Goal: Navigation & Orientation: Find specific page/section

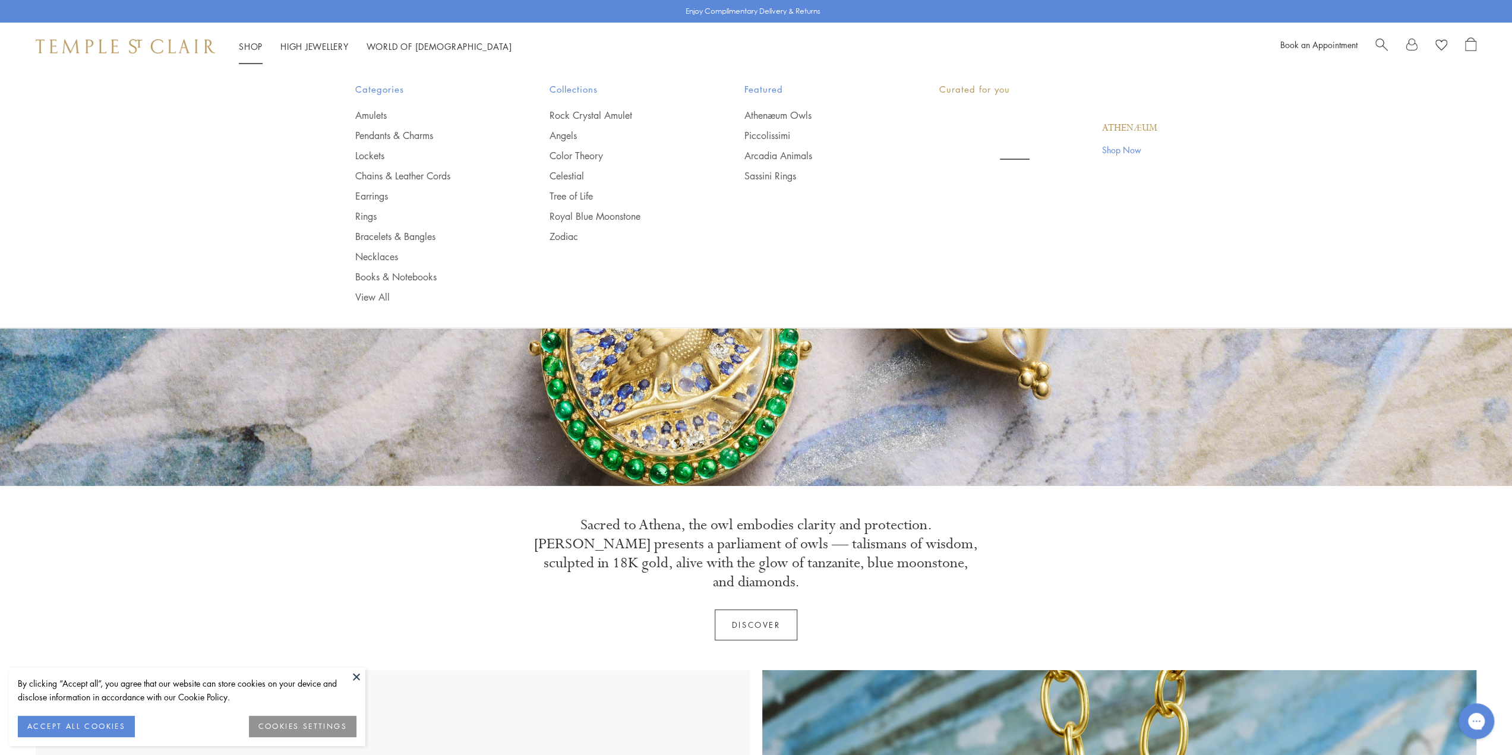
click at [261, 47] on link "Shop Shop" at bounding box center [251, 46] width 24 height 12
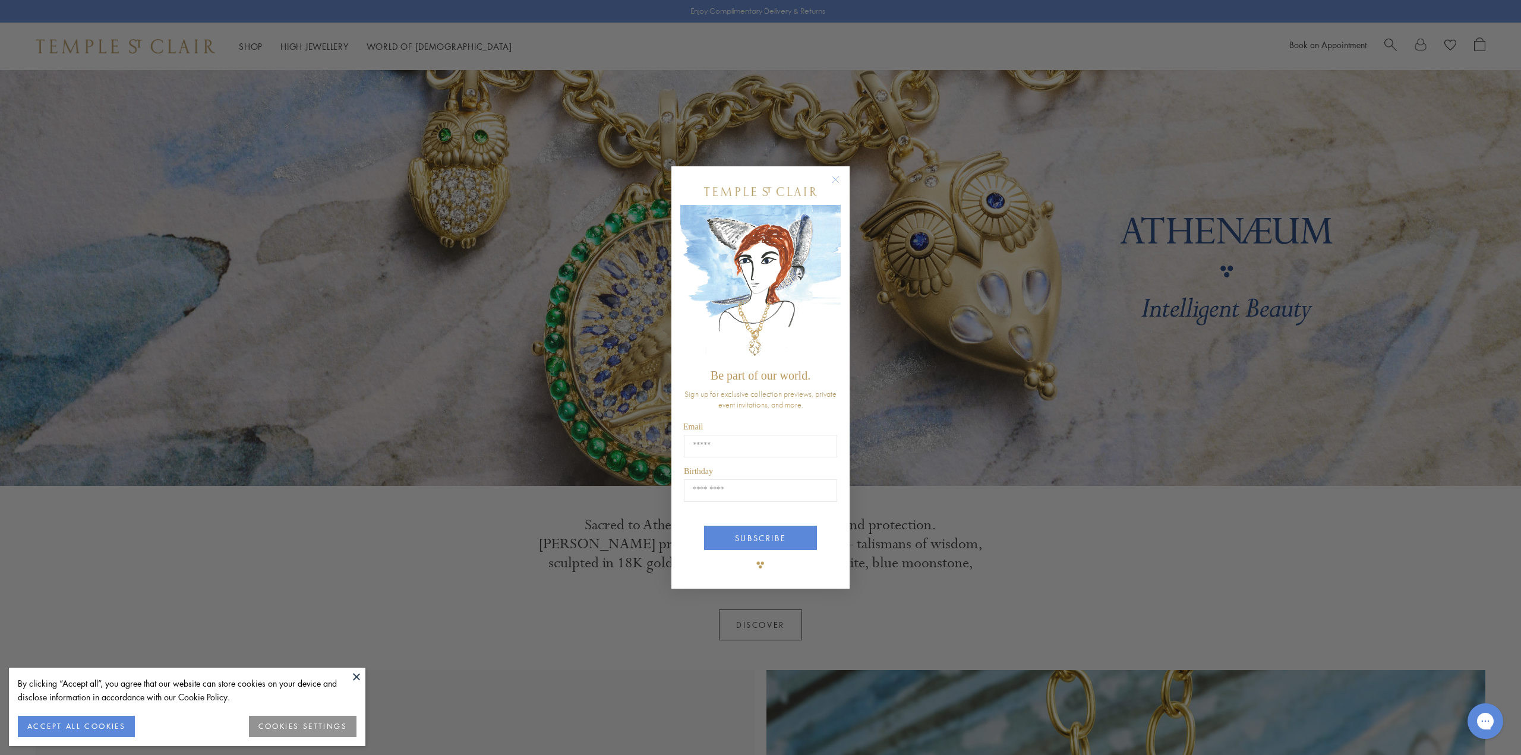
click at [833, 176] on circle "Close dialog" at bounding box center [836, 179] width 14 height 14
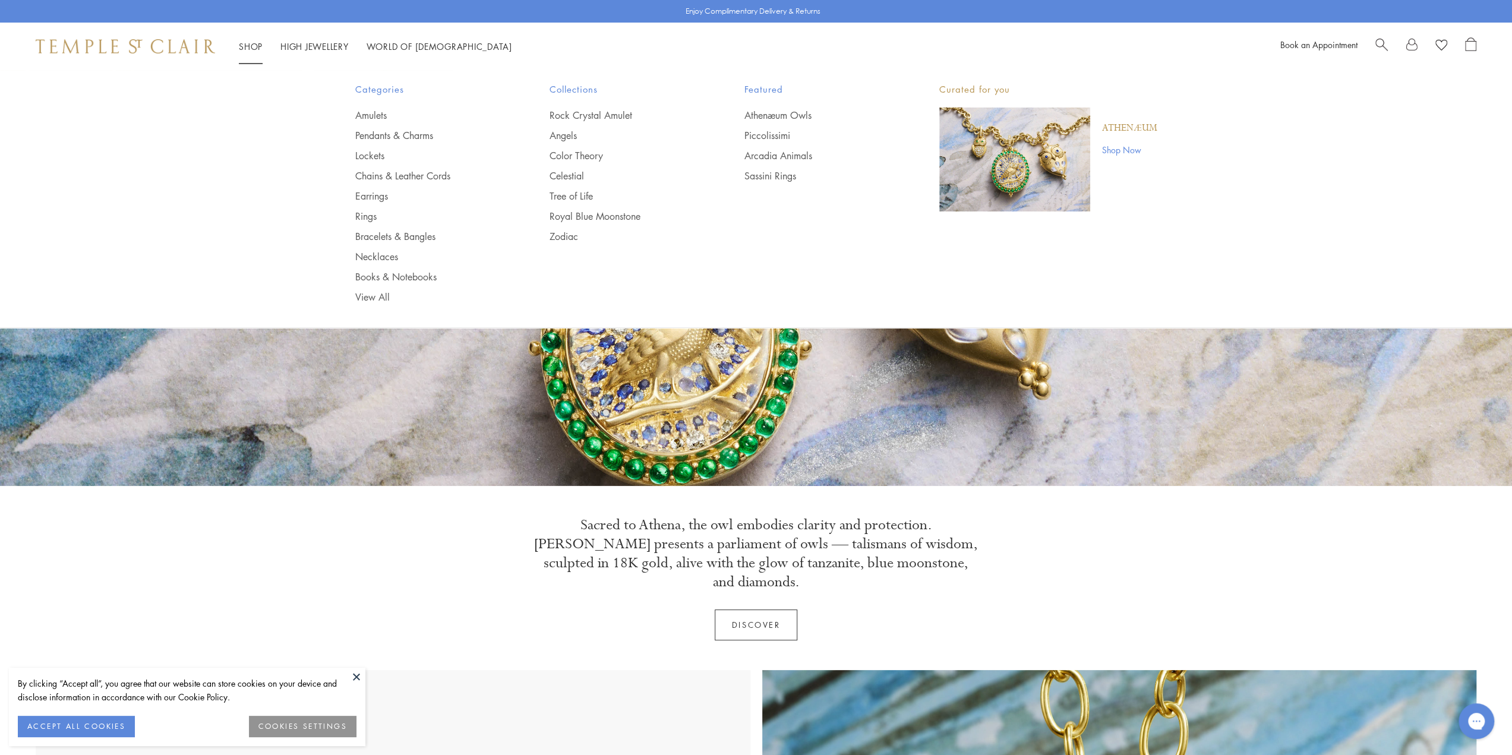
click at [261, 52] on li "Shop Shop Categories Amulets Pendants & Charms Lockets Chains & Leather Cords E…" at bounding box center [251, 46] width 24 height 15
click at [377, 194] on link "Earrings" at bounding box center [428, 196] width 147 height 13
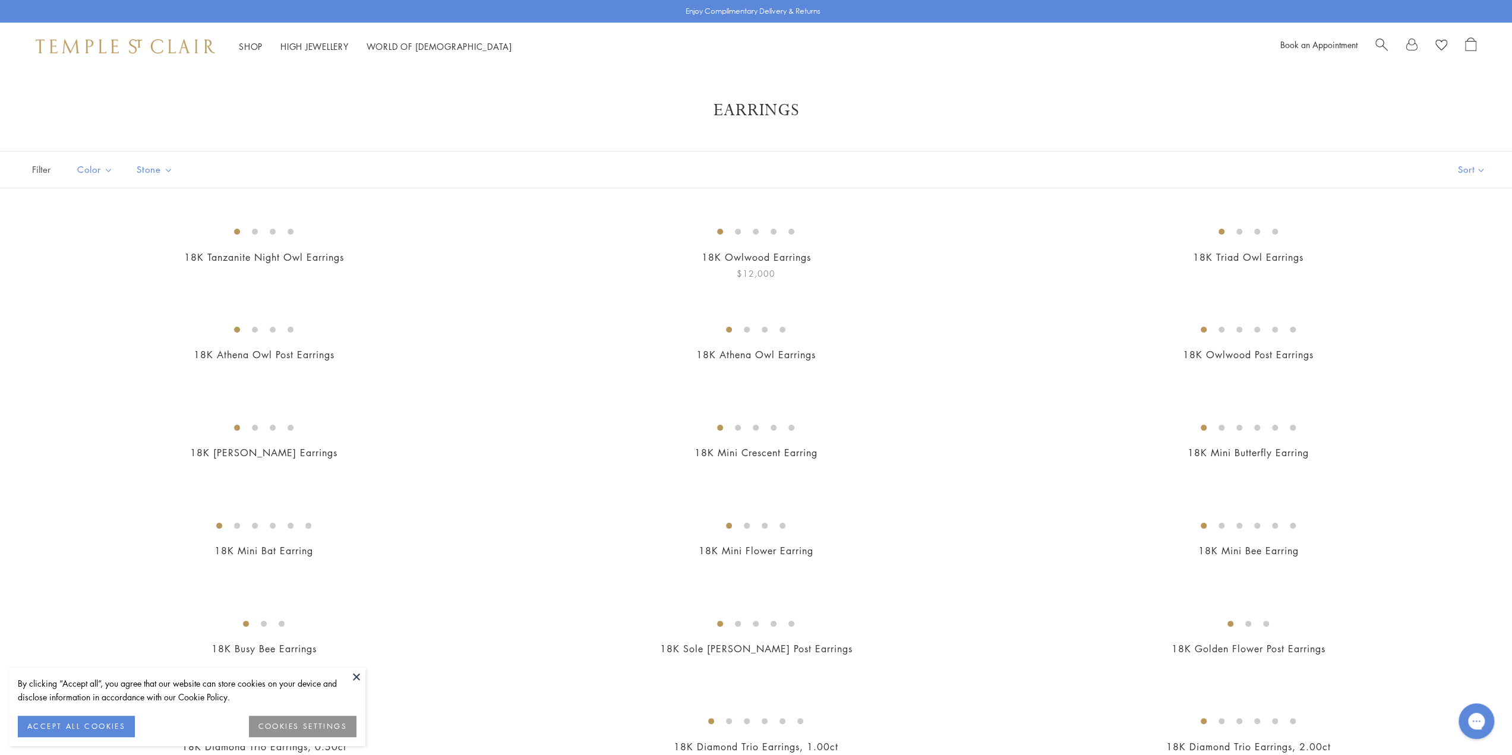
scroll to position [257, 0]
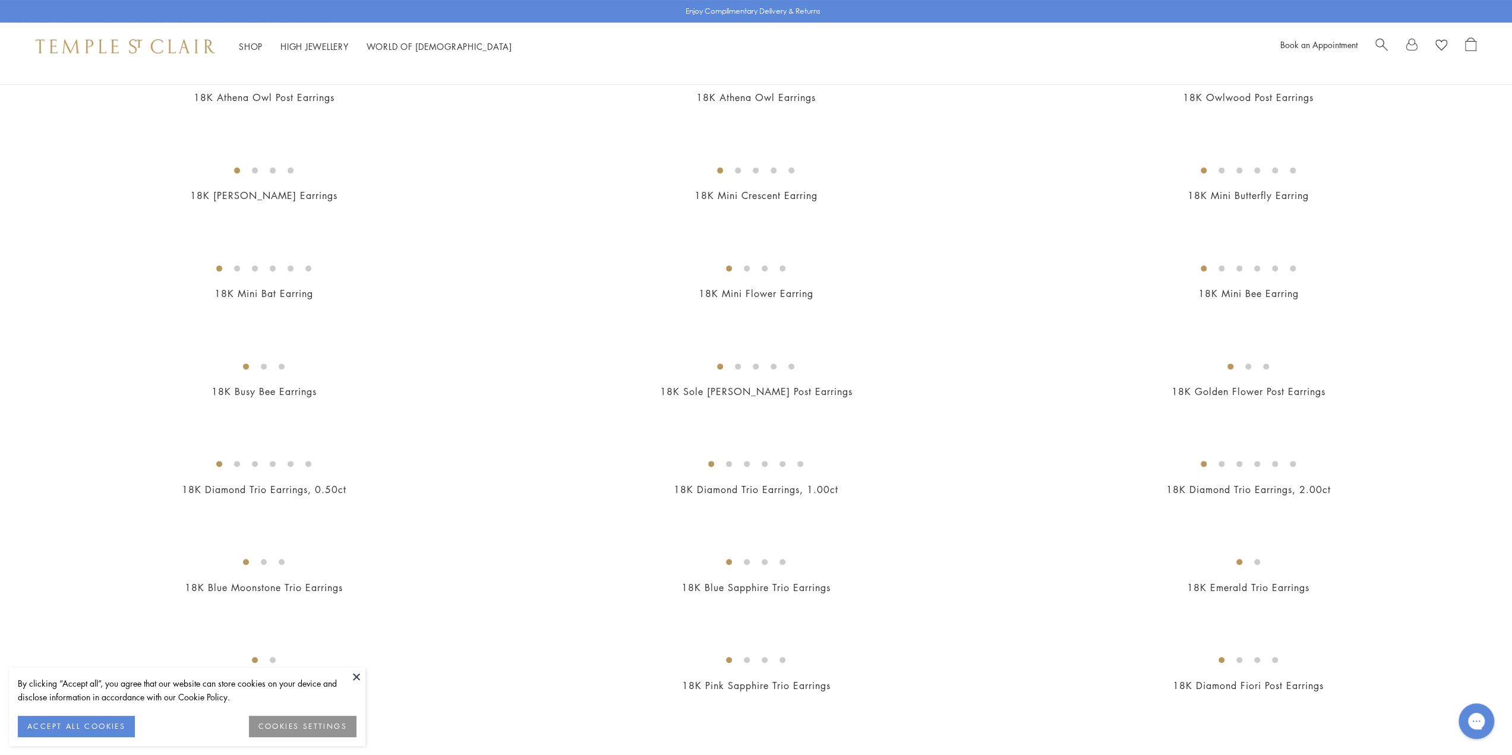
click at [108, 719] on button "ACCEPT ALL COOKIES" at bounding box center [76, 726] width 117 height 21
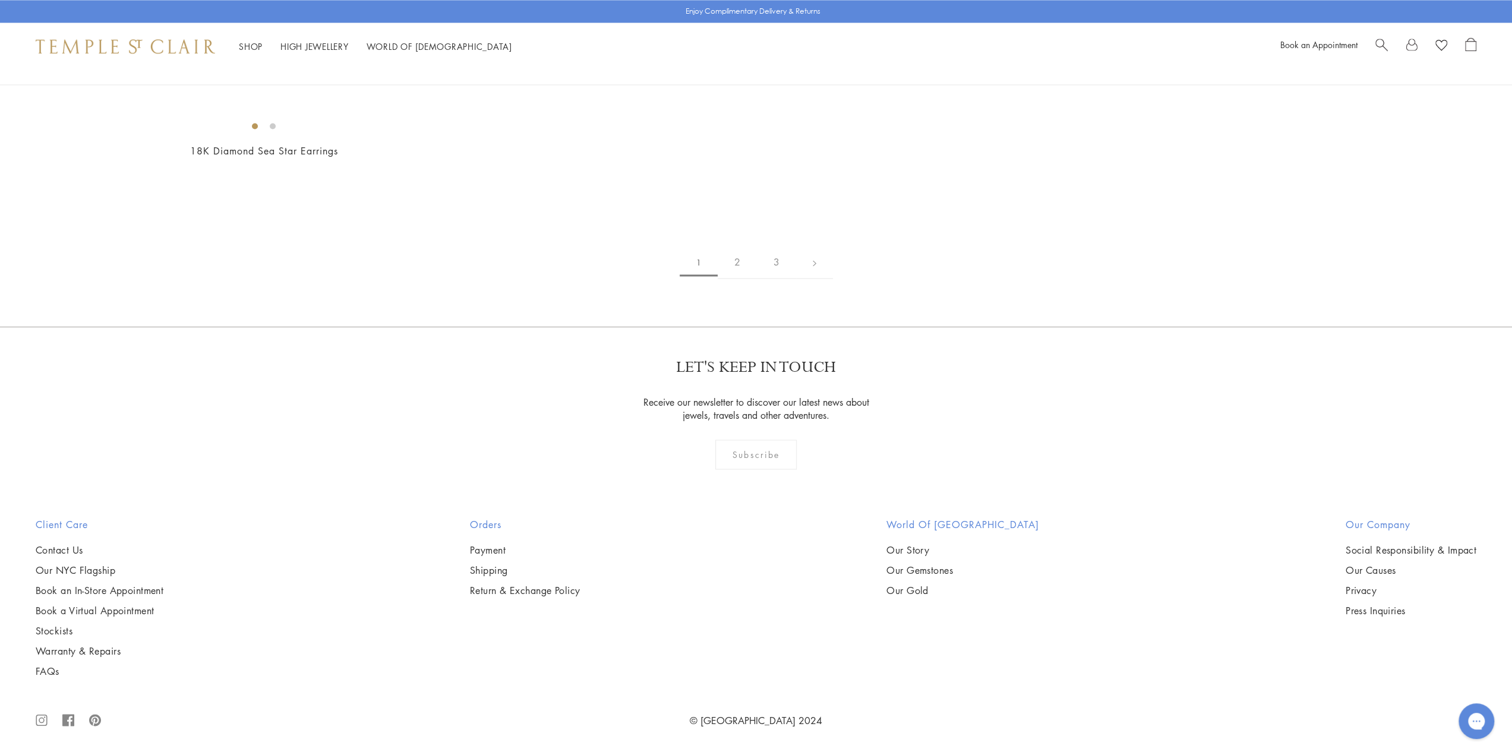
scroll to position [9526, 0]
click at [739, 279] on link "2" at bounding box center [737, 262] width 39 height 33
click at [798, 270] on link "3" at bounding box center [794, 262] width 39 height 33
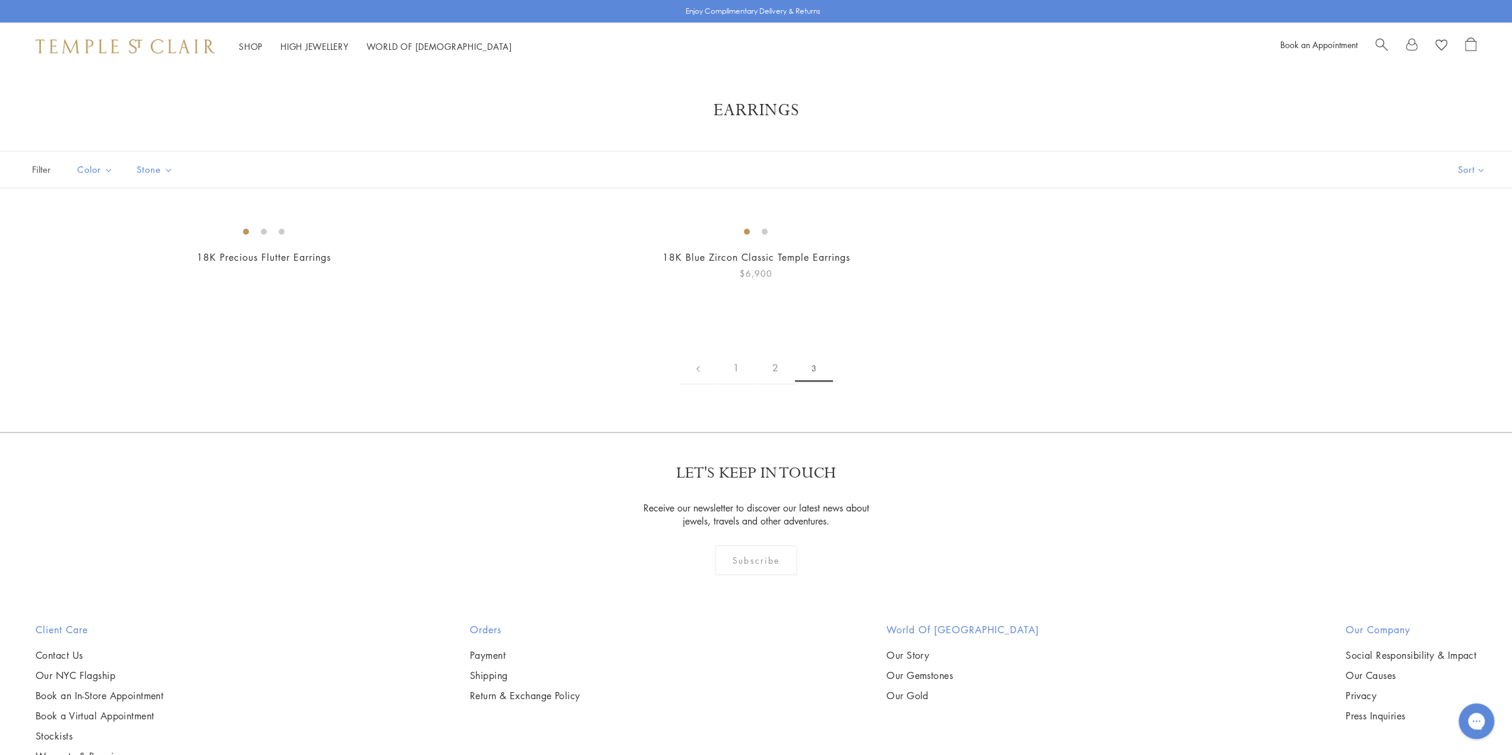
scroll to position [257, 0]
